Goal: Information Seeking & Learning: Understand process/instructions

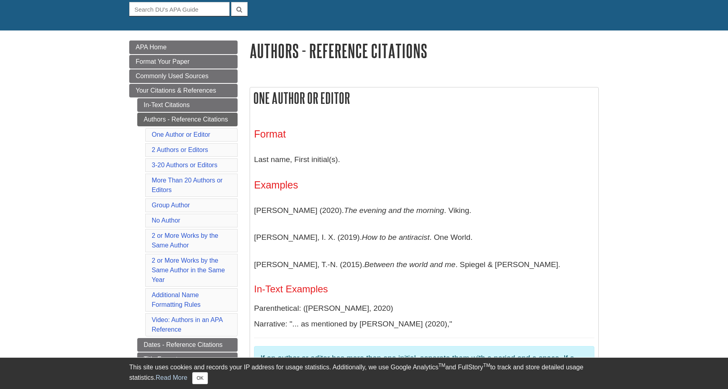
scroll to position [80, 0]
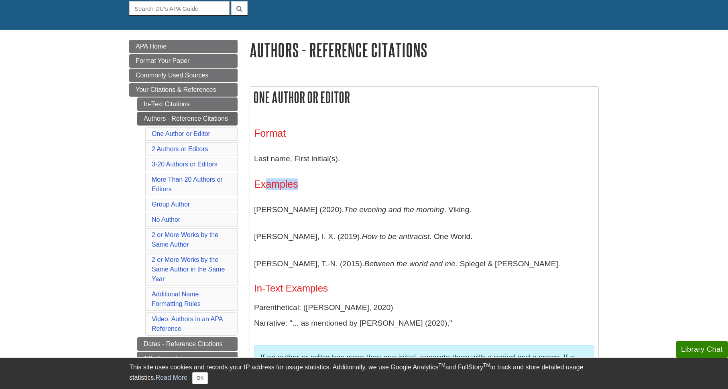
drag, startPoint x: 268, startPoint y: 185, endPoint x: 311, endPoint y: 186, distance: 42.5
click at [309, 184] on h3 "Examples" at bounding box center [424, 185] width 340 height 12
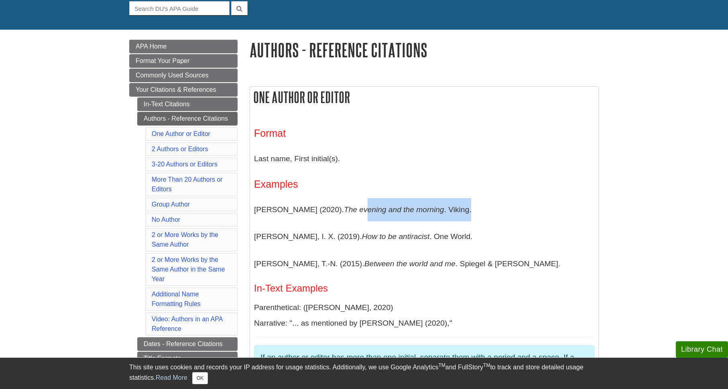
drag, startPoint x: 409, startPoint y: 206, endPoint x: 459, endPoint y: 205, distance: 50.6
click at [459, 203] on p "[PERSON_NAME] (2020). The evening and the morning . Viking." at bounding box center [424, 209] width 340 height 23
click at [457, 206] on p "[PERSON_NAME] (2020). The evening and the morning . Viking." at bounding box center [424, 209] width 340 height 23
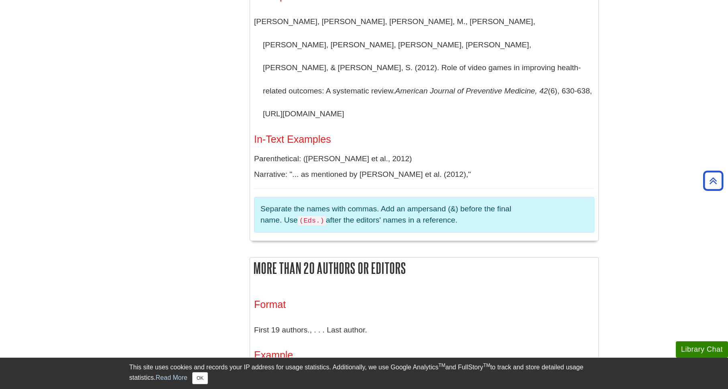
scroll to position [762, 0]
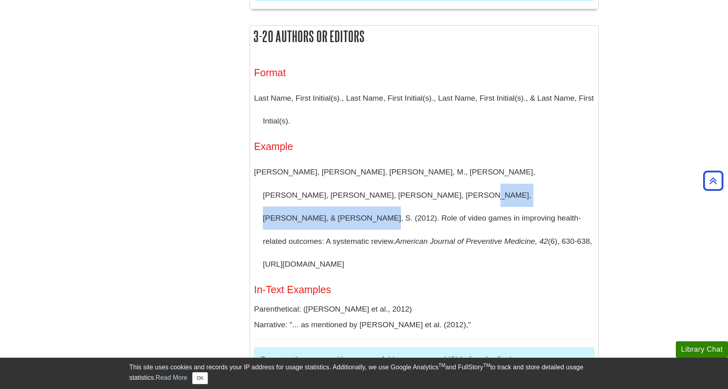
drag, startPoint x: 315, startPoint y: 198, endPoint x: 461, endPoint y: 197, distance: 146.1
click at [453, 198] on p "[PERSON_NAME], [PERSON_NAME], [PERSON_NAME], M., [PERSON_NAME], [PERSON_NAME], …" at bounding box center [424, 219] width 340 height 116
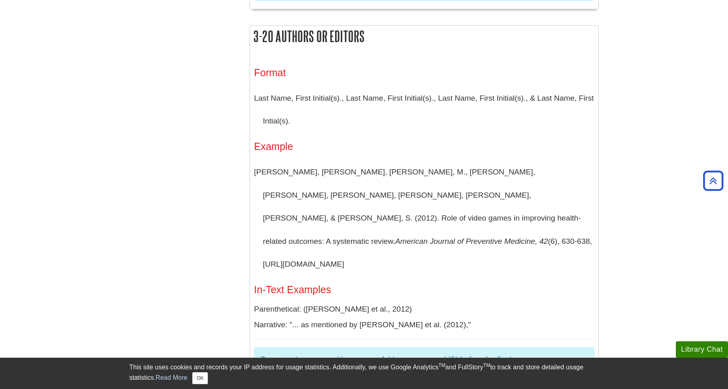
click at [464, 196] on p "[PERSON_NAME], [PERSON_NAME], [PERSON_NAME], M., [PERSON_NAME], [PERSON_NAME], …" at bounding box center [424, 219] width 340 height 116
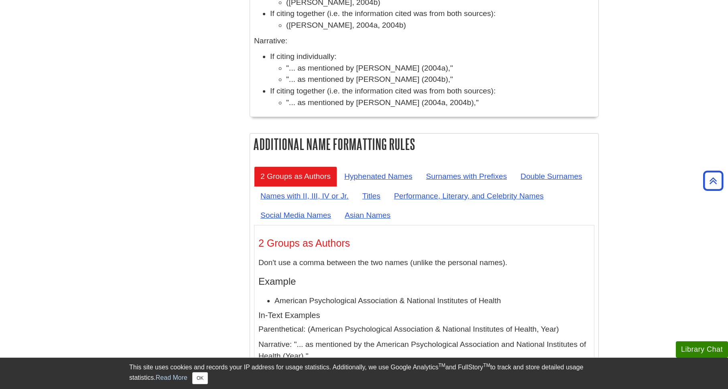
scroll to position [3285, 0]
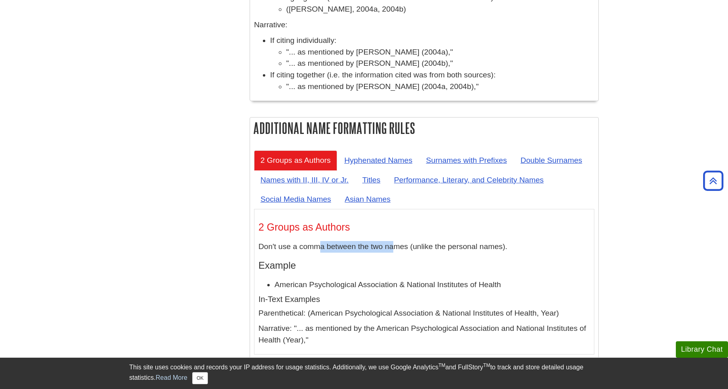
drag, startPoint x: 321, startPoint y: 153, endPoint x: 411, endPoint y: 154, distance: 90.3
click at [396, 241] on p "Don't use a comma between the two names (unlike the personal names)." at bounding box center [423, 247] width 331 height 12
click at [414, 241] on p "Don't use a comma between the two names (unlike the personal names)." at bounding box center [423, 247] width 331 height 12
drag, startPoint x: 375, startPoint y: 191, endPoint x: 475, endPoint y: 188, distance: 100.4
click at [472, 279] on li "American Psychological Association & National Institutes of Health" at bounding box center [431, 285] width 315 height 12
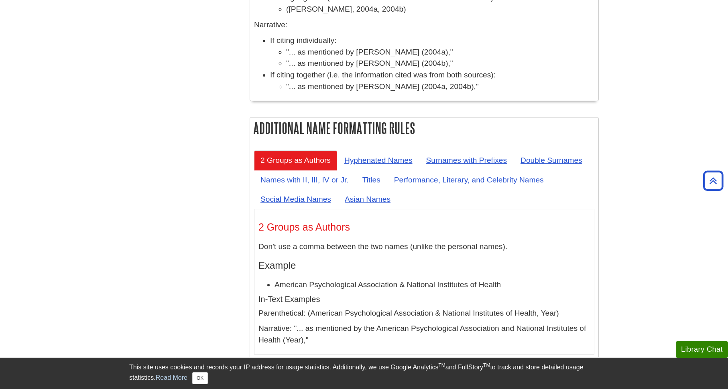
click at [479, 279] on li "American Psychological Association & National Institutes of Health" at bounding box center [431, 285] width 315 height 12
drag, startPoint x: 303, startPoint y: 152, endPoint x: 382, endPoint y: 154, distance: 79.5
click at [382, 241] on p "Don't use a comma between the two names (unlike the personal names)." at bounding box center [423, 247] width 331 height 12
click at [394, 241] on p "Don't use a comma between the two names (unlike the personal names)." at bounding box center [423, 247] width 331 height 12
drag, startPoint x: 396, startPoint y: 189, endPoint x: 430, endPoint y: 187, distance: 33.7
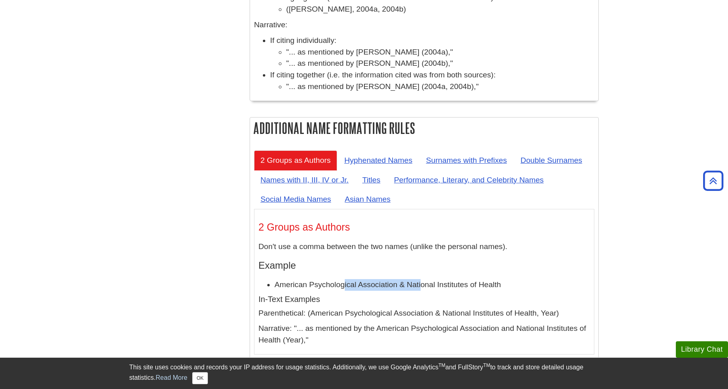
click at [422, 279] on li "American Psychological Association & National Institutes of Health" at bounding box center [431, 285] width 315 height 12
drag, startPoint x: 437, startPoint y: 189, endPoint x: 430, endPoint y: 190, distance: 7.7
click at [437, 279] on li "American Psychological Association & National Institutes of Health" at bounding box center [431, 285] width 315 height 12
